Goal: Transaction & Acquisition: Purchase product/service

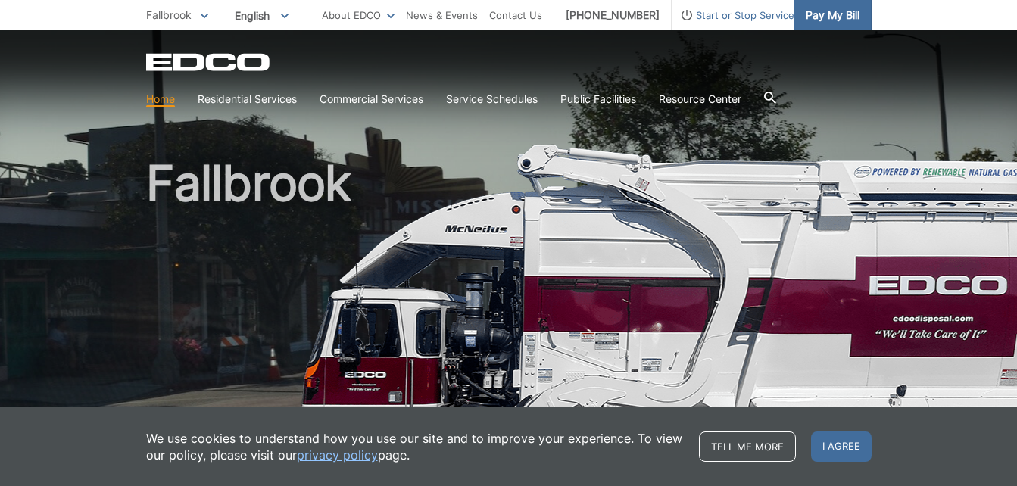
click at [834, 11] on span "Pay My Bill" at bounding box center [833, 15] width 54 height 17
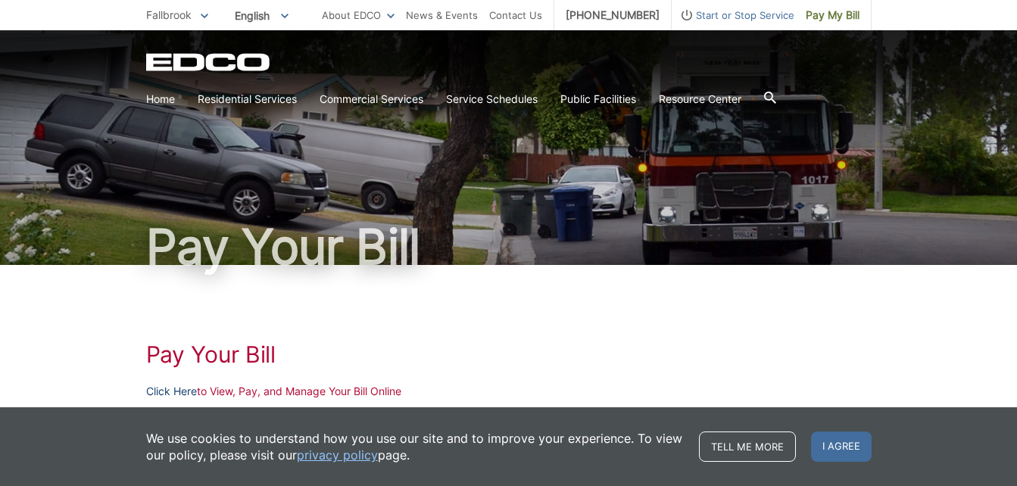
click at [173, 391] on link "Click Here" at bounding box center [171, 391] width 51 height 17
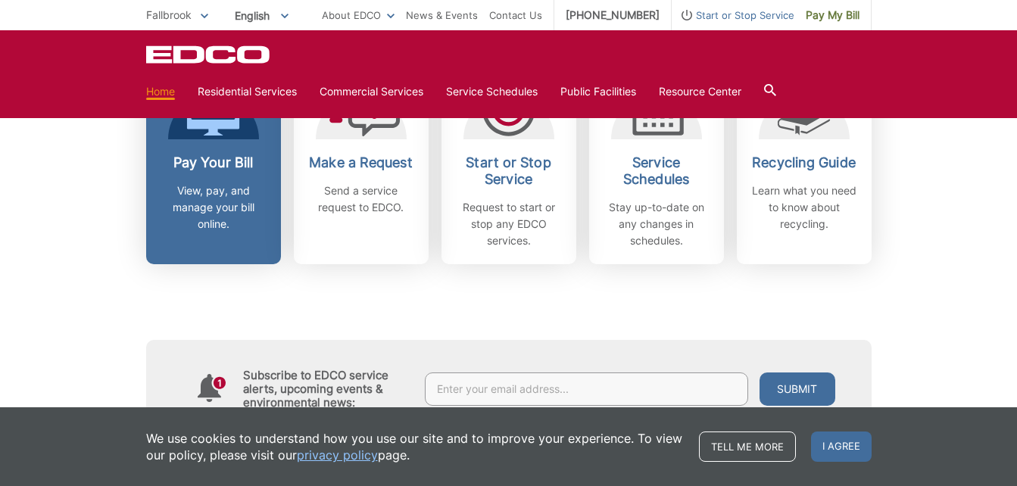
scroll to position [454, 0]
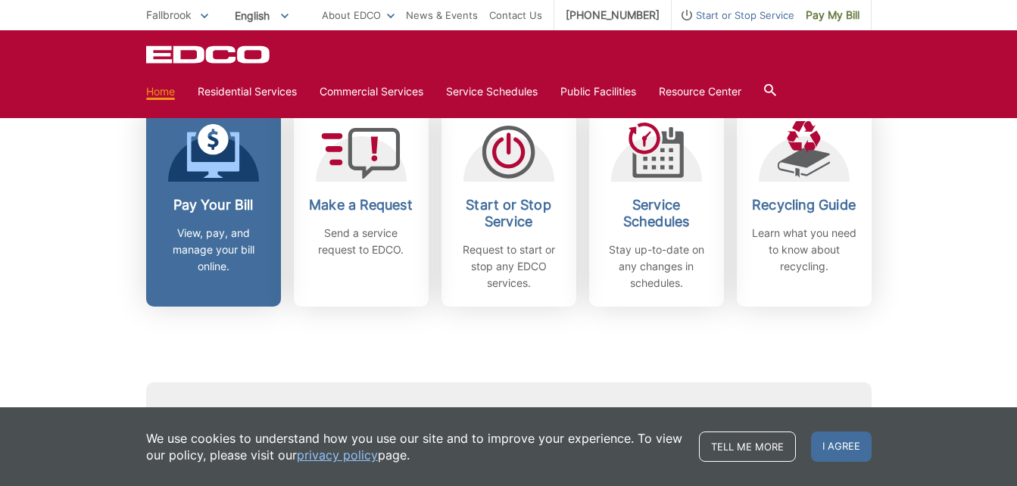
click at [209, 230] on p "View, pay, and manage your bill online." at bounding box center [214, 250] width 112 height 50
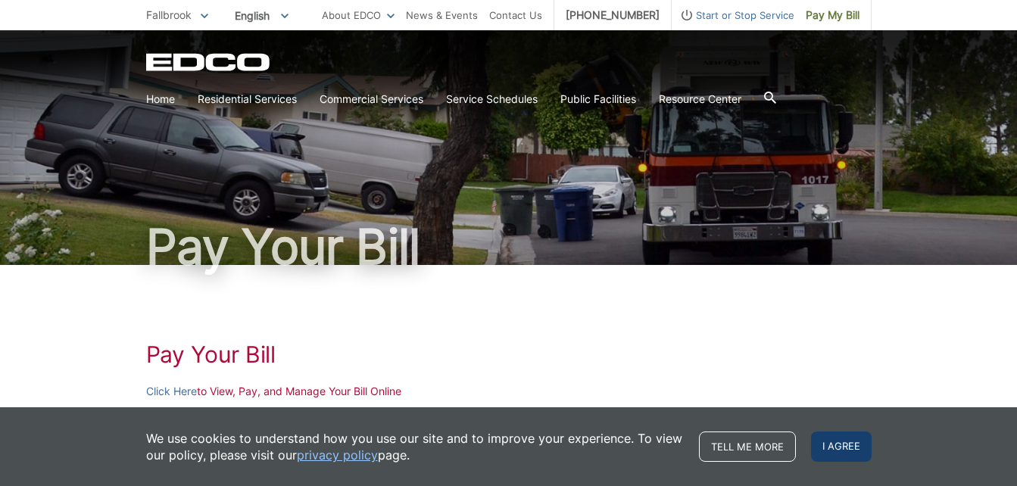
click at [848, 443] on span "I agree" at bounding box center [841, 447] width 61 height 30
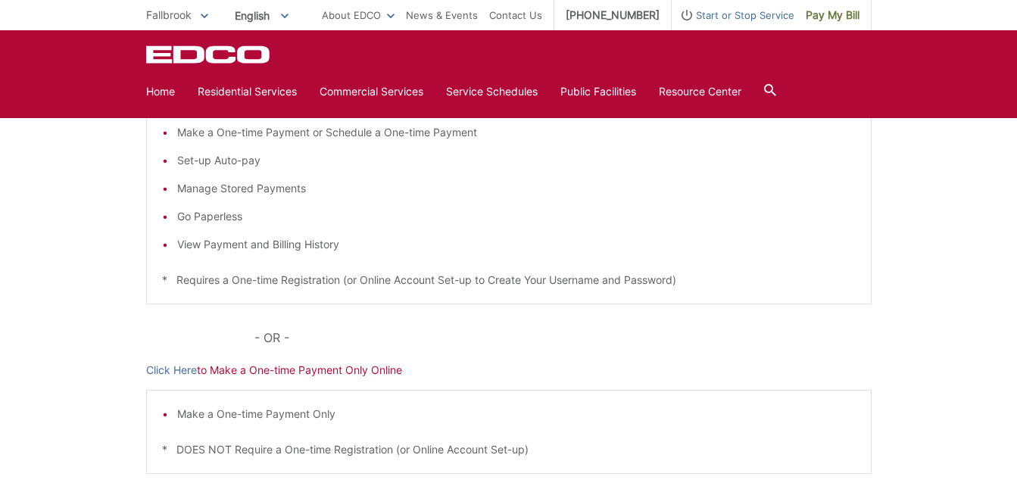
scroll to position [379, 0]
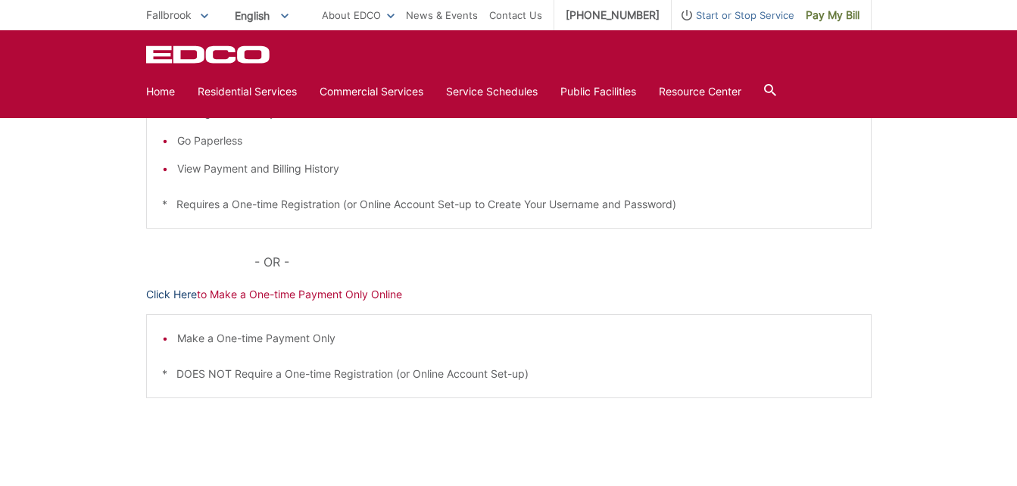
click at [161, 291] on link "Click Here" at bounding box center [171, 294] width 51 height 17
